Goal: Task Accomplishment & Management: Manage account settings

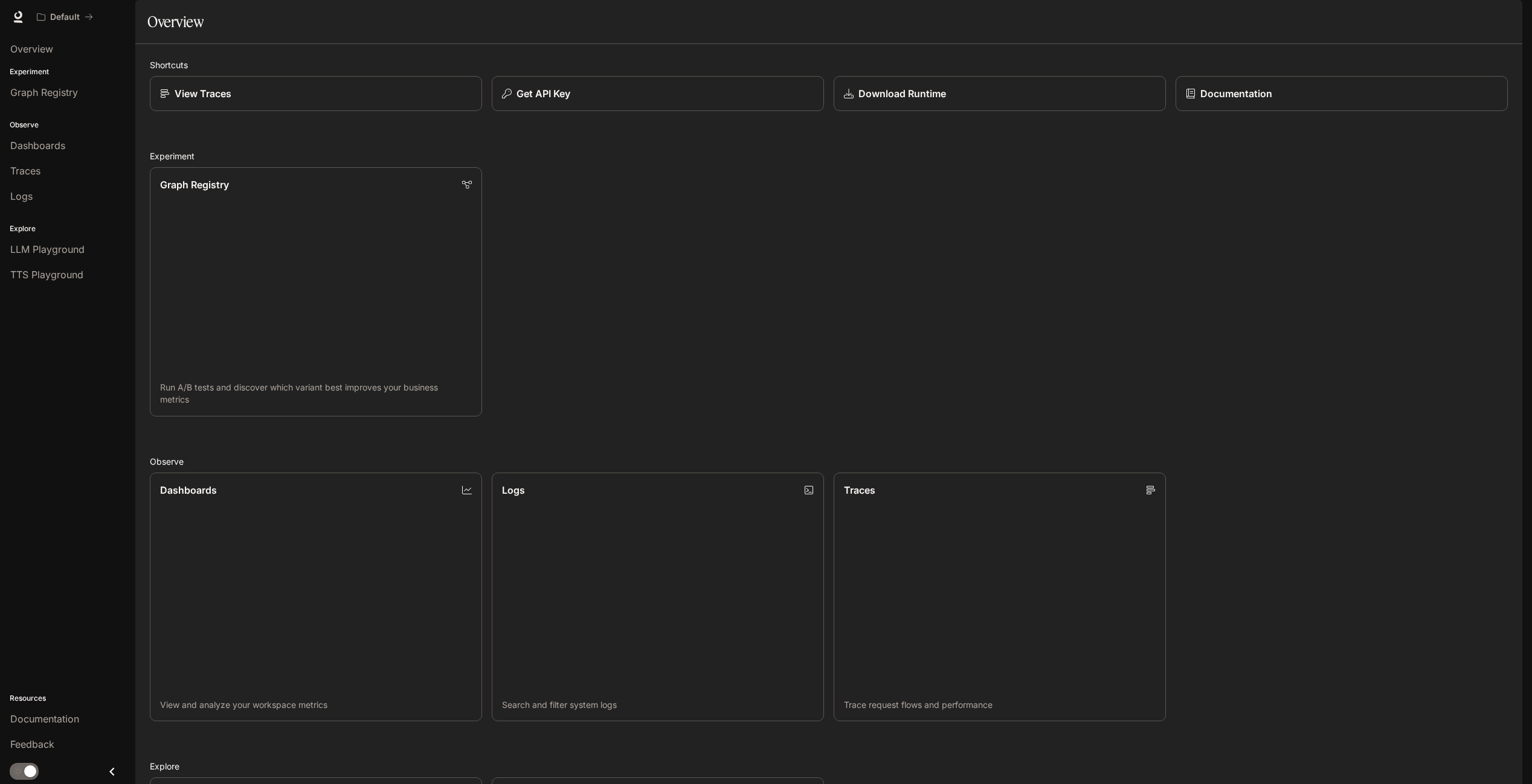
click at [1509, 21] on img "button" at bounding box center [1505, 16] width 17 height 17
click at [1362, 206] on span "Sign out" at bounding box center [1427, 212] width 158 height 12
